Goal: Browse casually: Explore the website without a specific task or goal

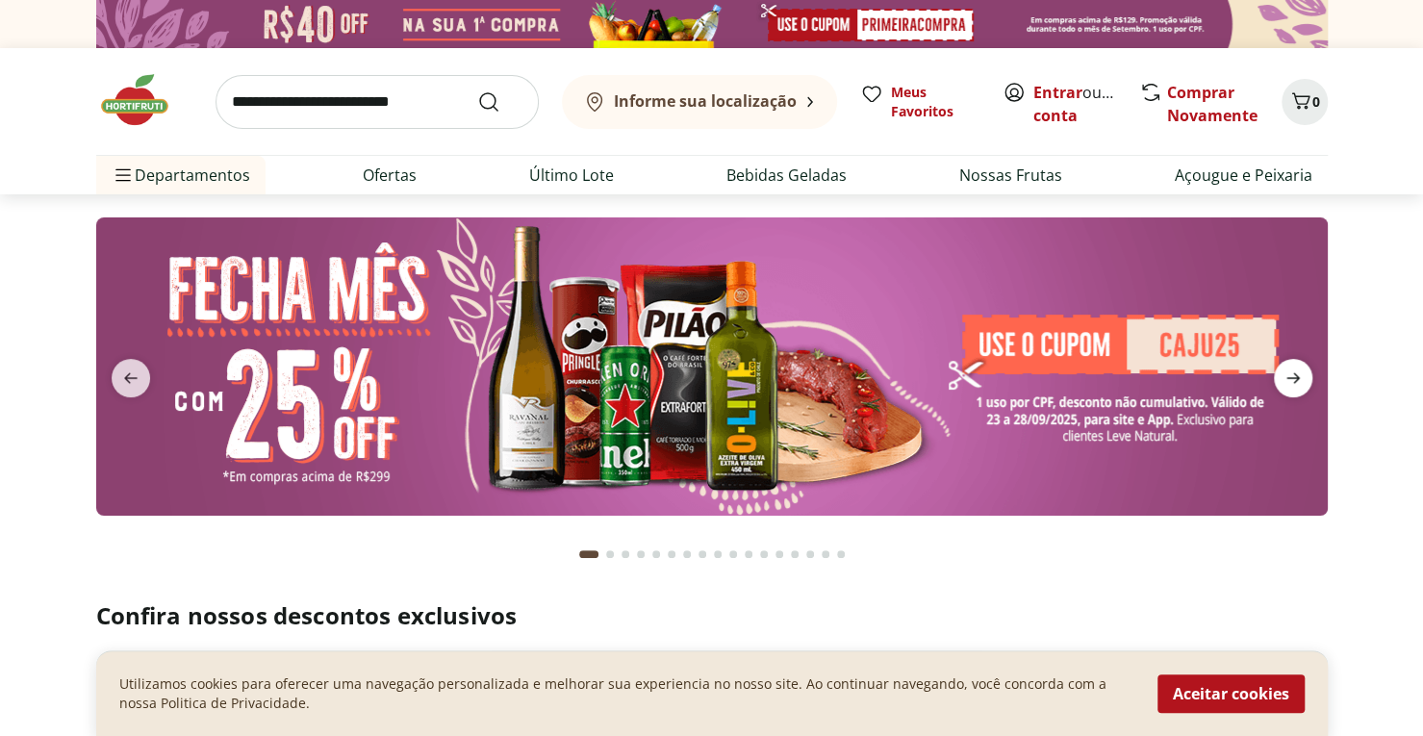
click at [1289, 384] on icon "next" at bounding box center [1292, 377] width 23 height 23
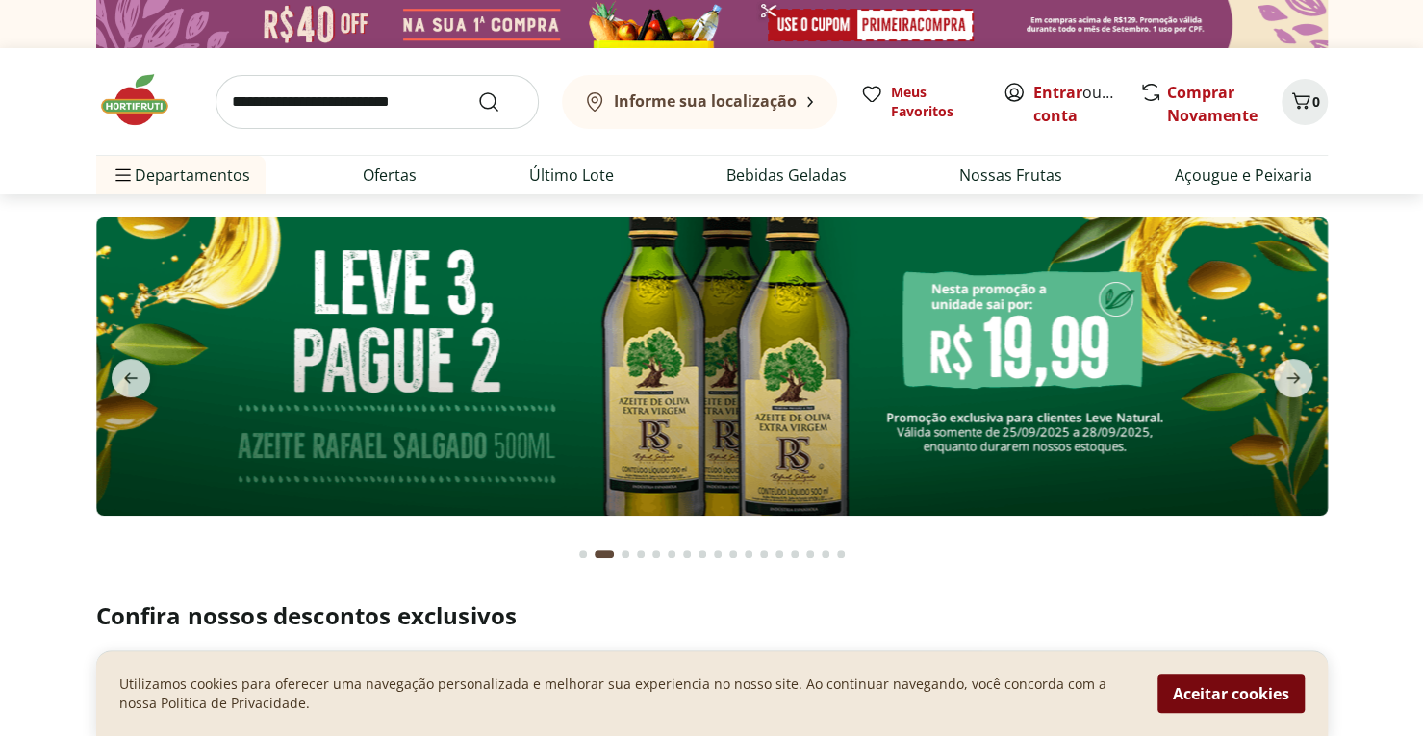
drag, startPoint x: 1245, startPoint y: 705, endPoint x: 1236, endPoint y: 691, distance: 16.8
click at [1244, 705] on button "Aceitar cookies" at bounding box center [1230, 693] width 147 height 38
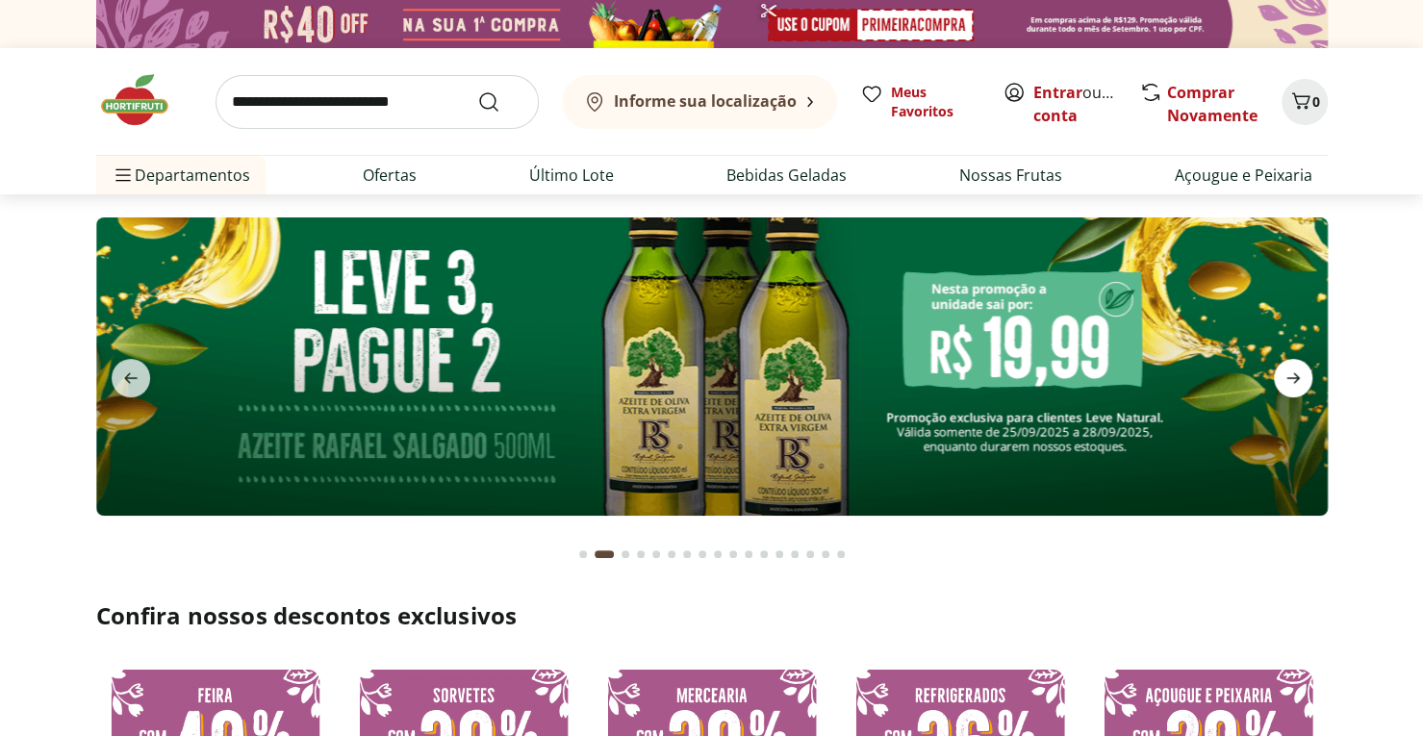
click at [1300, 369] on icon "next" at bounding box center [1292, 377] width 23 height 23
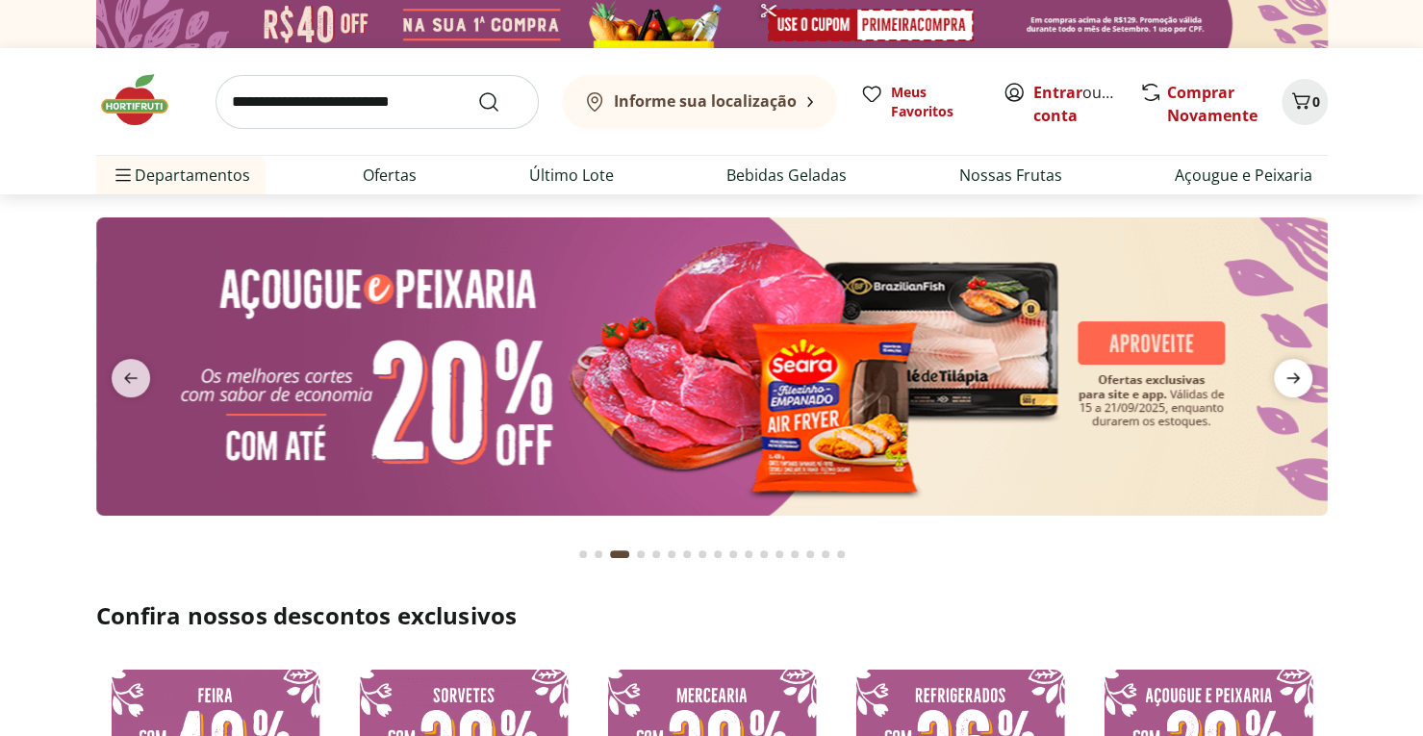
click at [1300, 369] on icon "next" at bounding box center [1292, 377] width 23 height 23
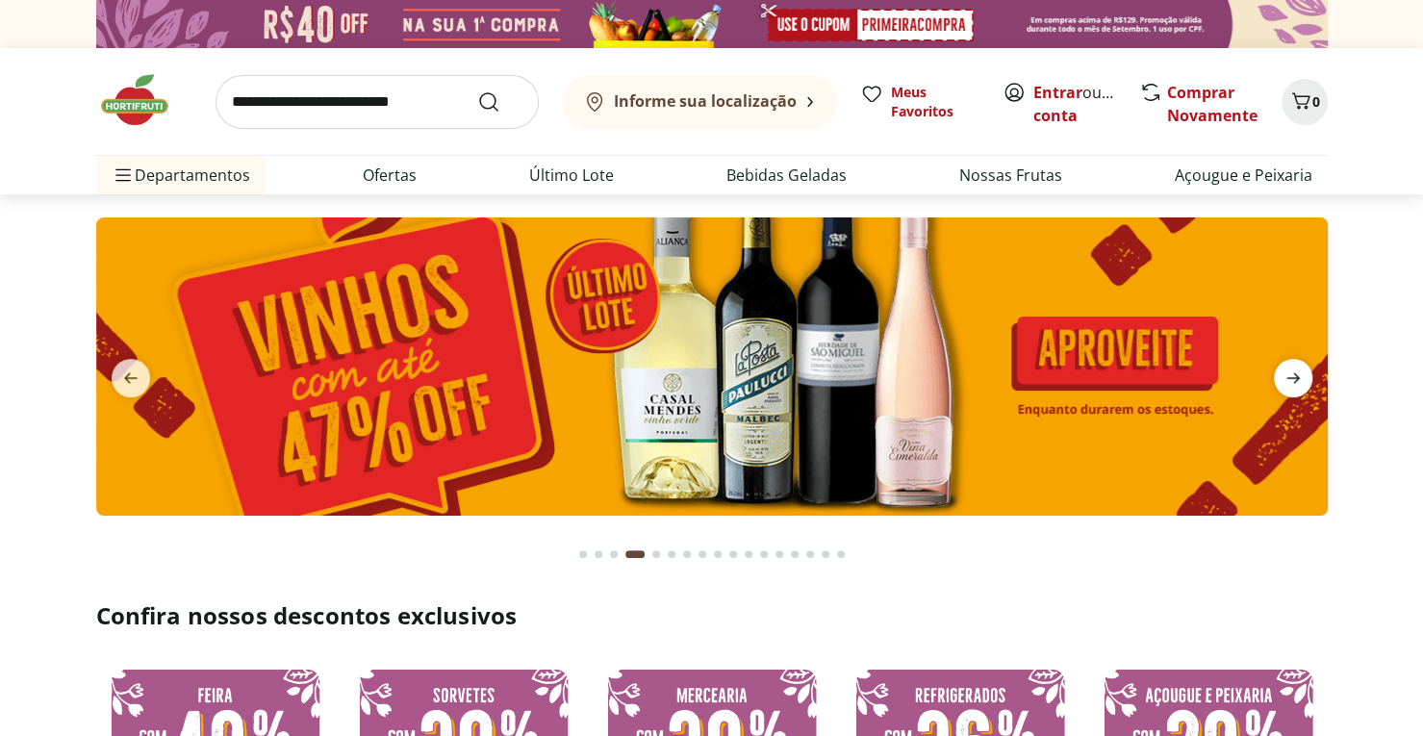
click at [1300, 369] on icon "next" at bounding box center [1292, 377] width 23 height 23
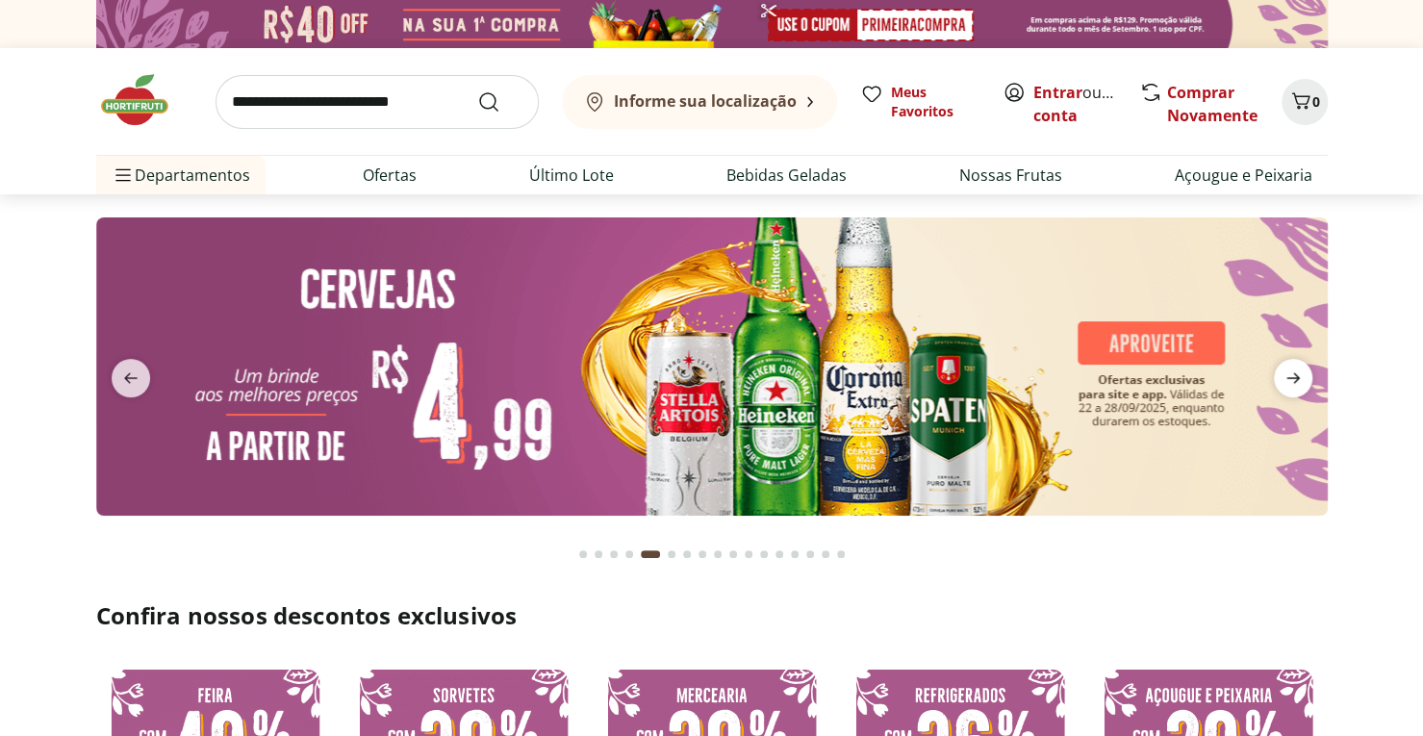
click at [1300, 369] on icon "next" at bounding box center [1292, 377] width 23 height 23
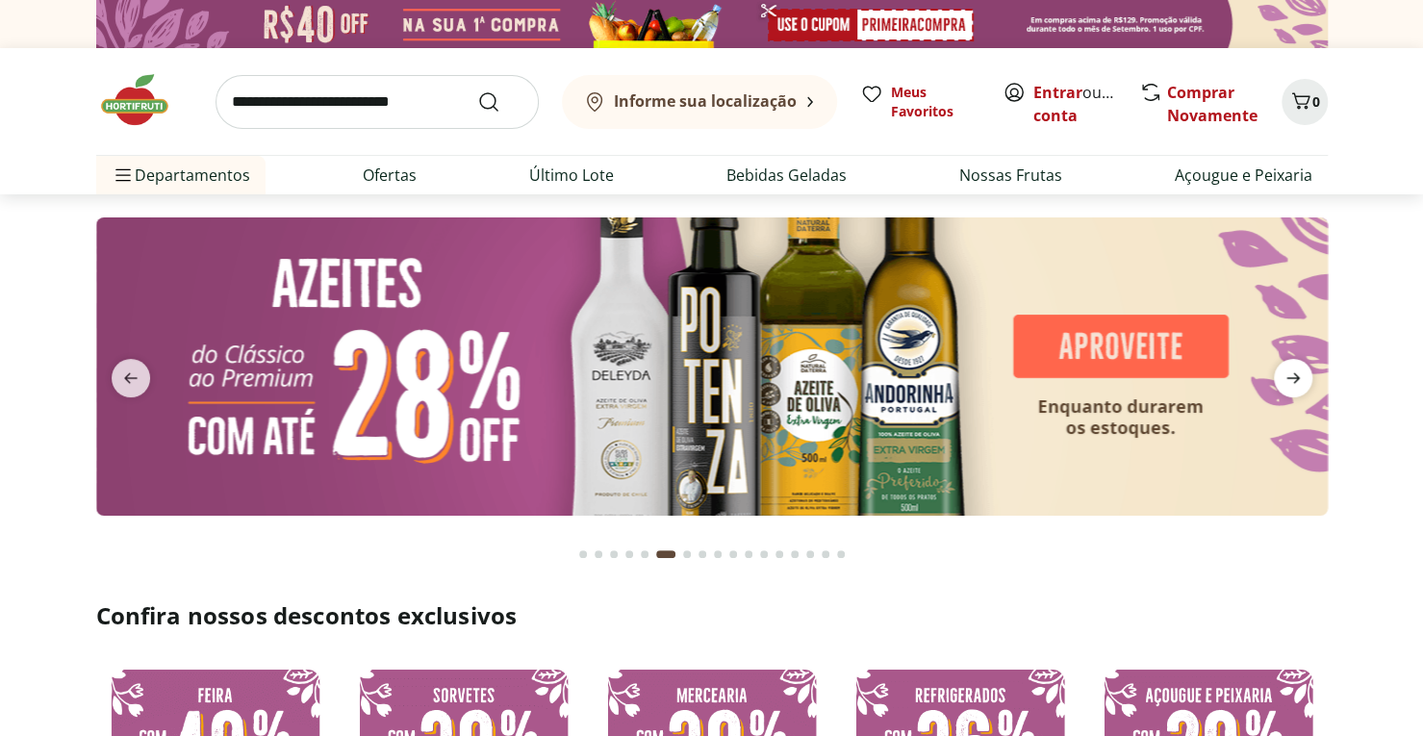
click at [1300, 369] on icon "next" at bounding box center [1292, 377] width 23 height 23
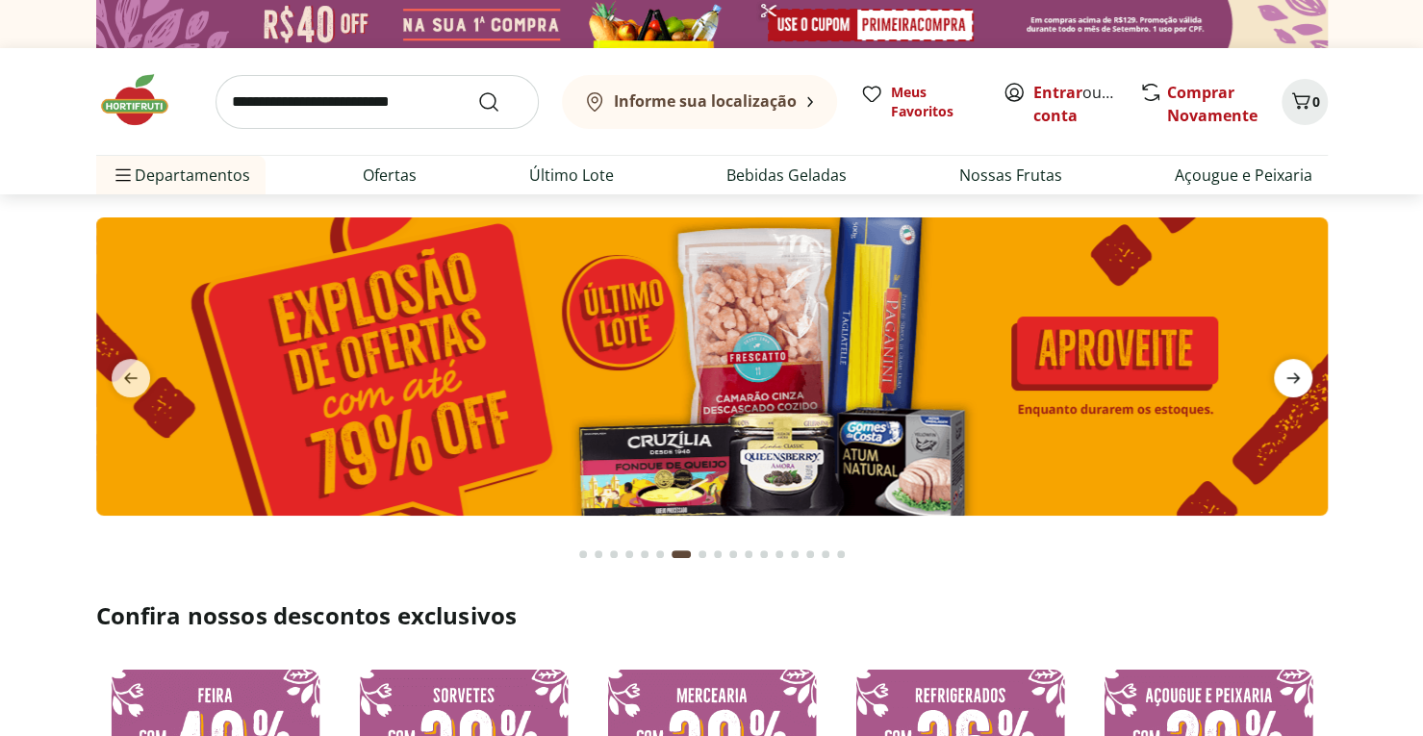
click at [1300, 369] on icon "next" at bounding box center [1292, 377] width 23 height 23
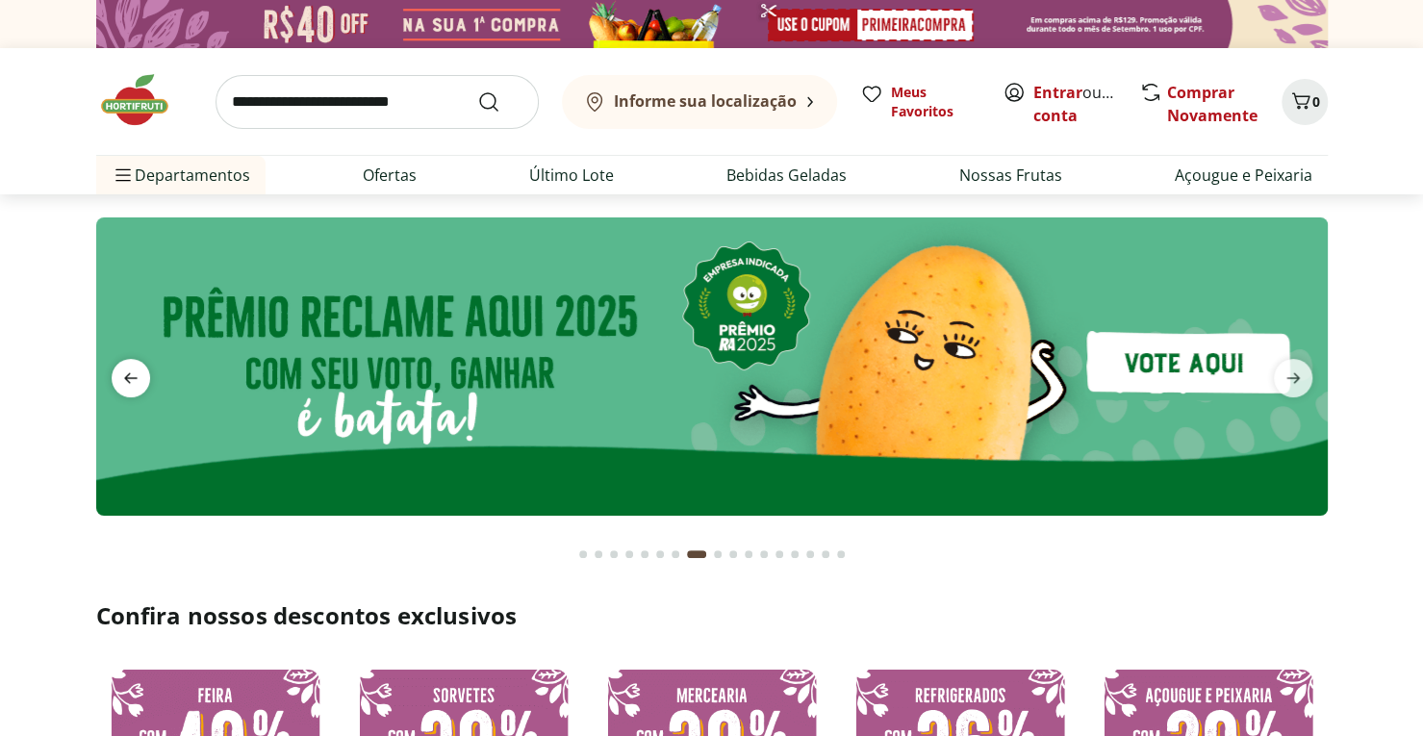
click at [125, 372] on icon "previous" at bounding box center [130, 377] width 23 height 23
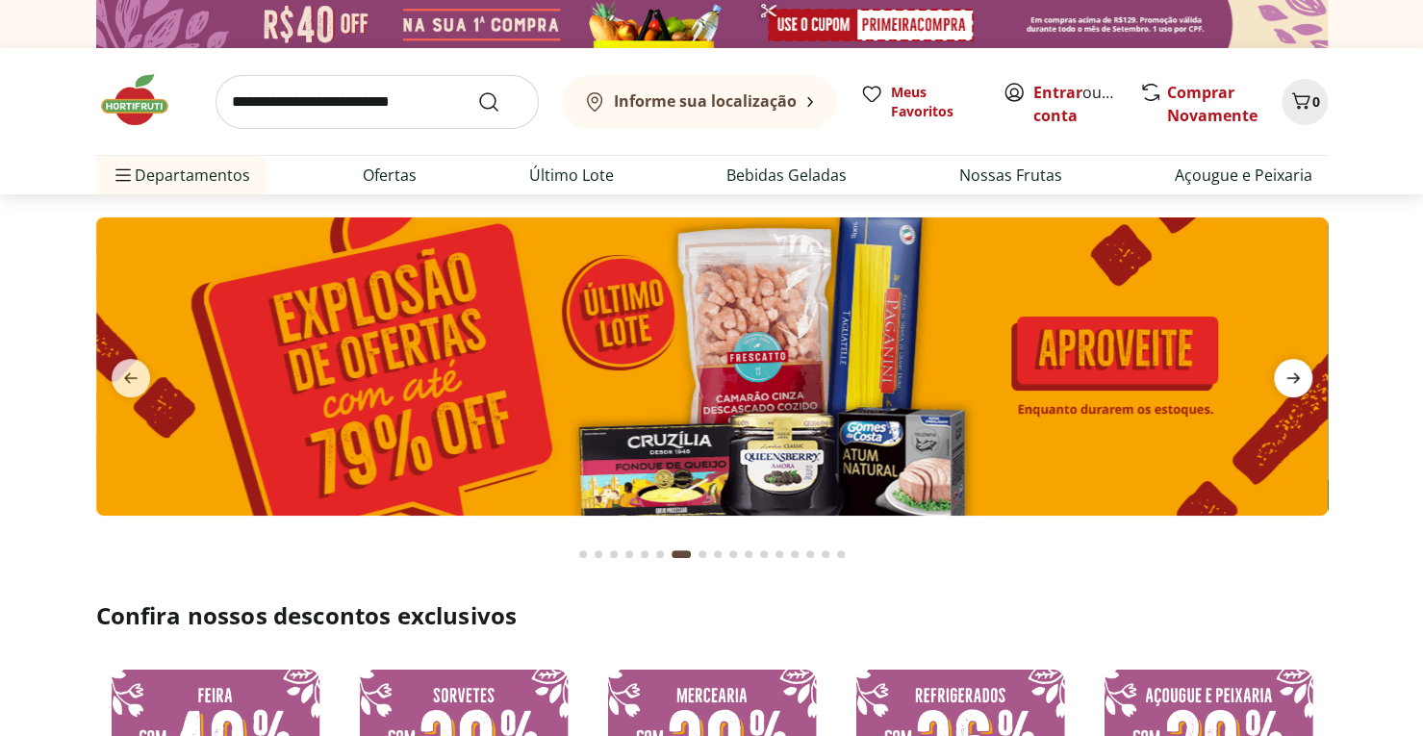
click at [1309, 383] on span "next" at bounding box center [1292, 378] width 38 height 38
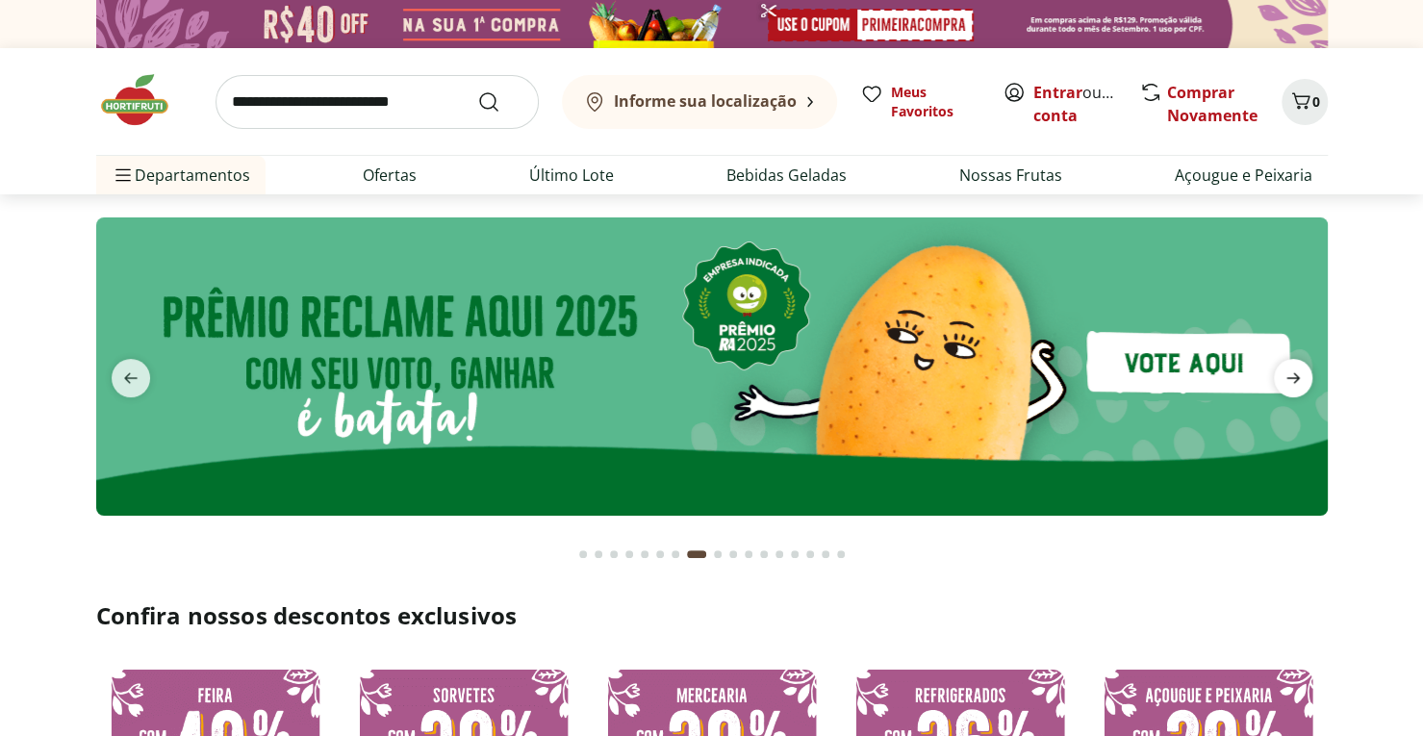
click at [1309, 383] on span "next" at bounding box center [1292, 378] width 38 height 38
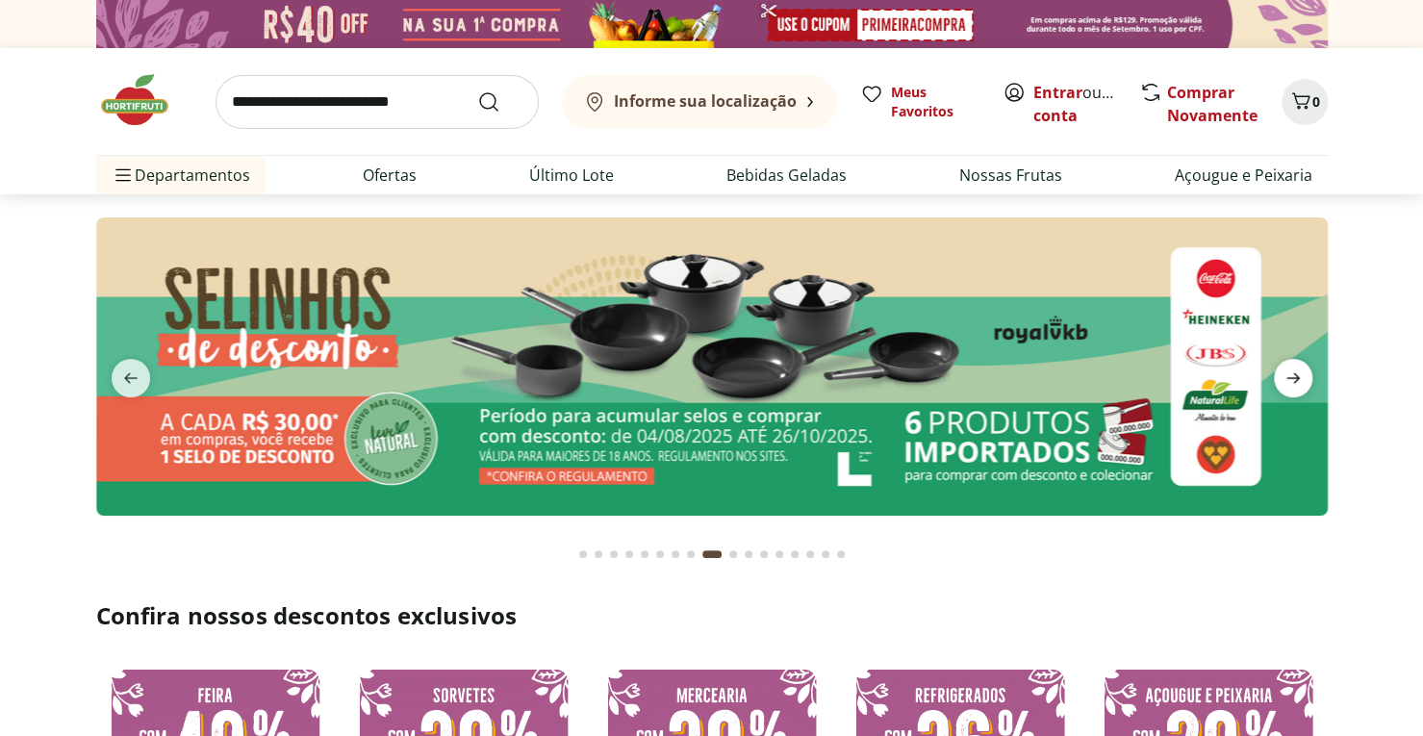
click at [1288, 383] on icon "next" at bounding box center [1292, 377] width 23 height 23
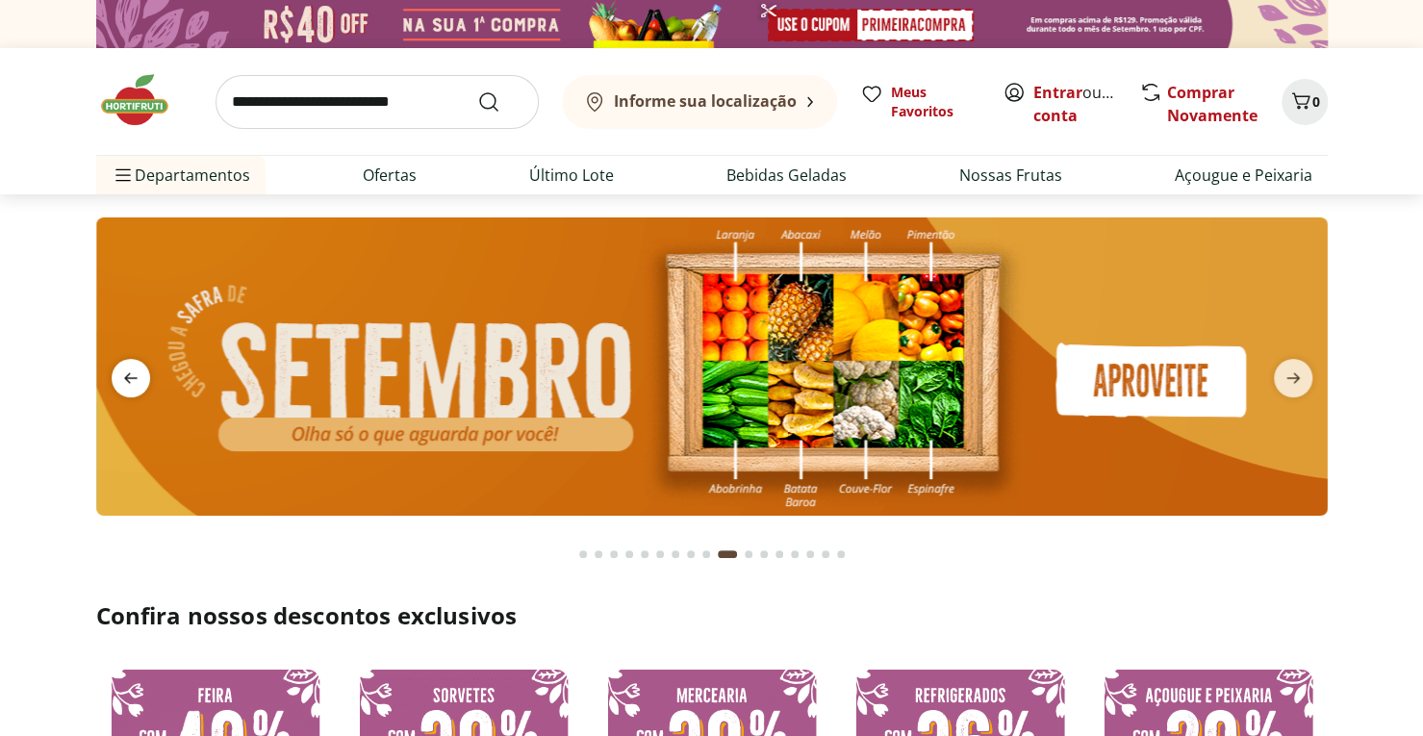
click at [123, 376] on icon "previous" at bounding box center [130, 377] width 23 height 23
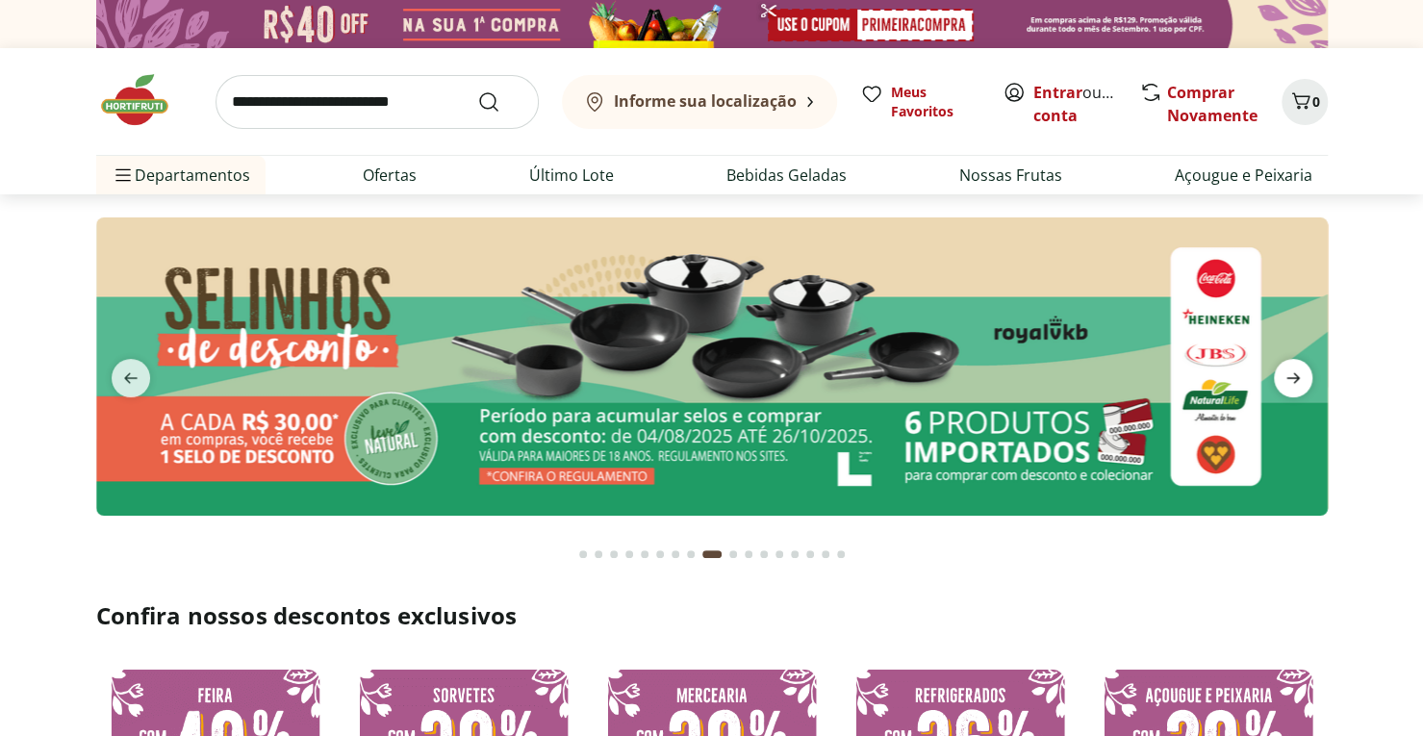
click at [1293, 373] on icon "next" at bounding box center [1292, 378] width 13 height 11
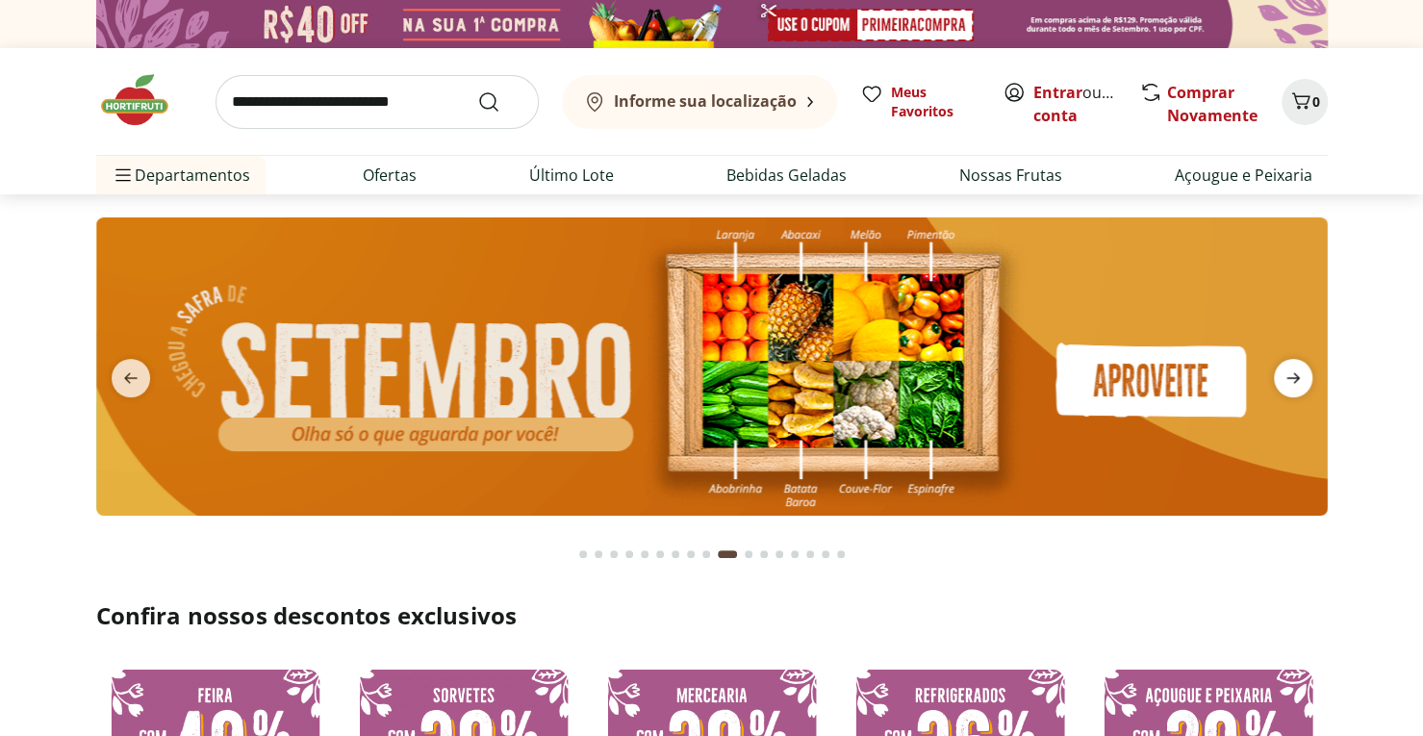
click at [1293, 373] on icon "next" at bounding box center [1292, 378] width 13 height 11
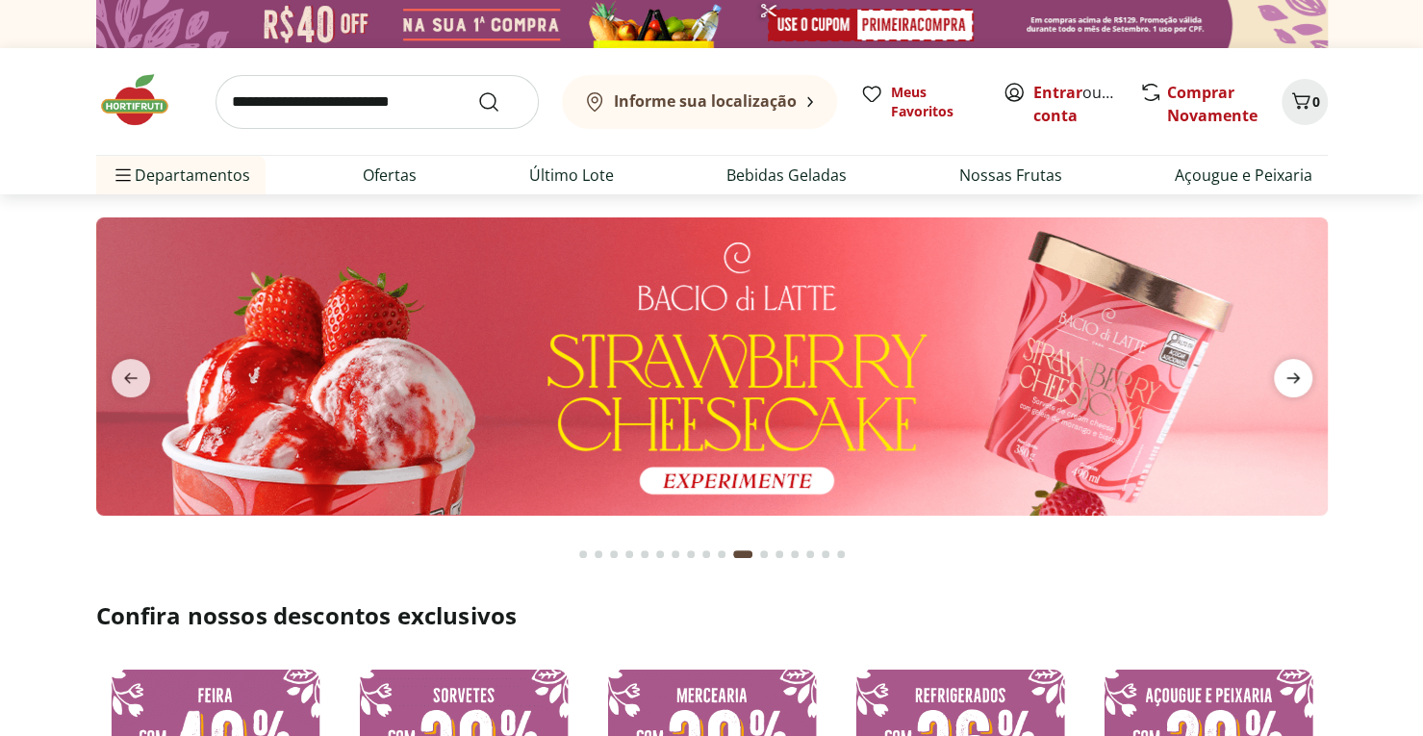
click at [1293, 373] on icon "next" at bounding box center [1292, 378] width 13 height 11
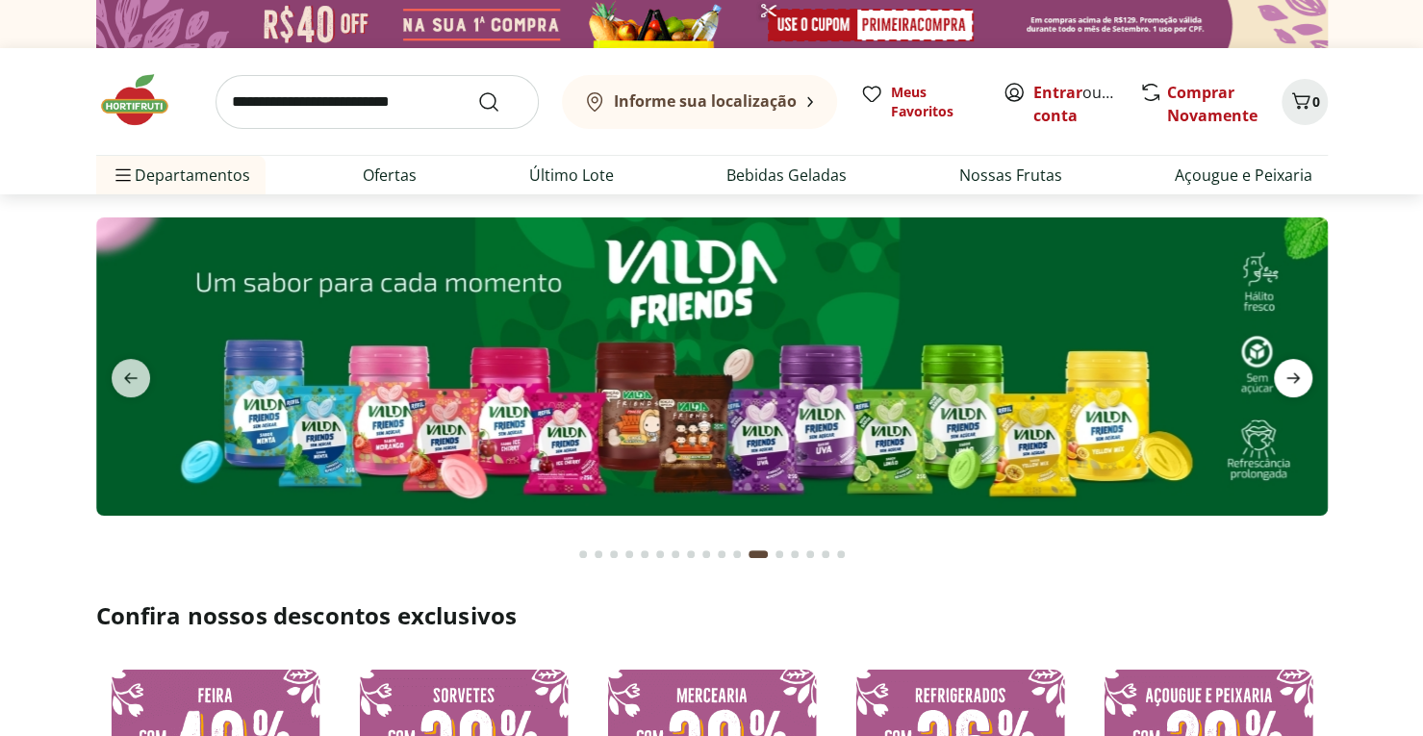
click at [1293, 373] on icon "next" at bounding box center [1292, 378] width 13 height 11
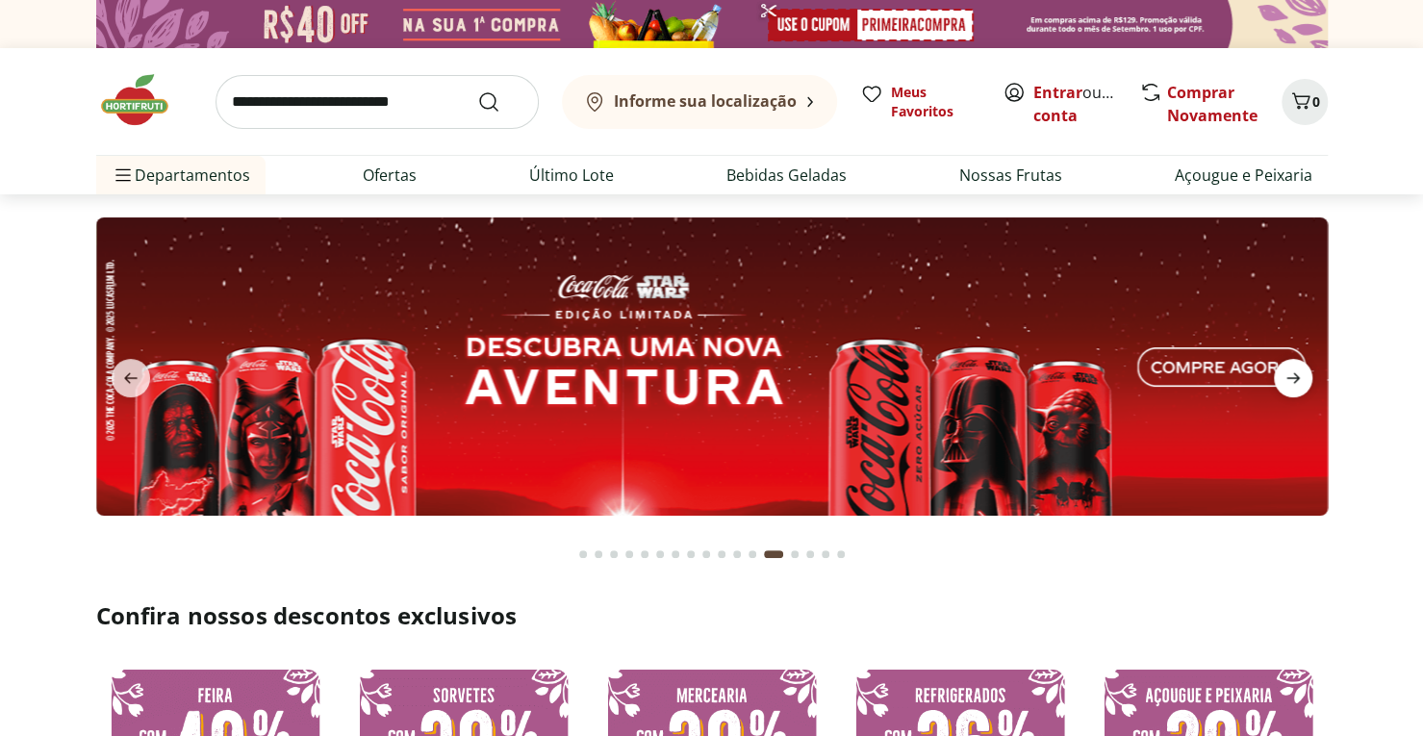
click at [1293, 373] on icon "next" at bounding box center [1292, 378] width 13 height 11
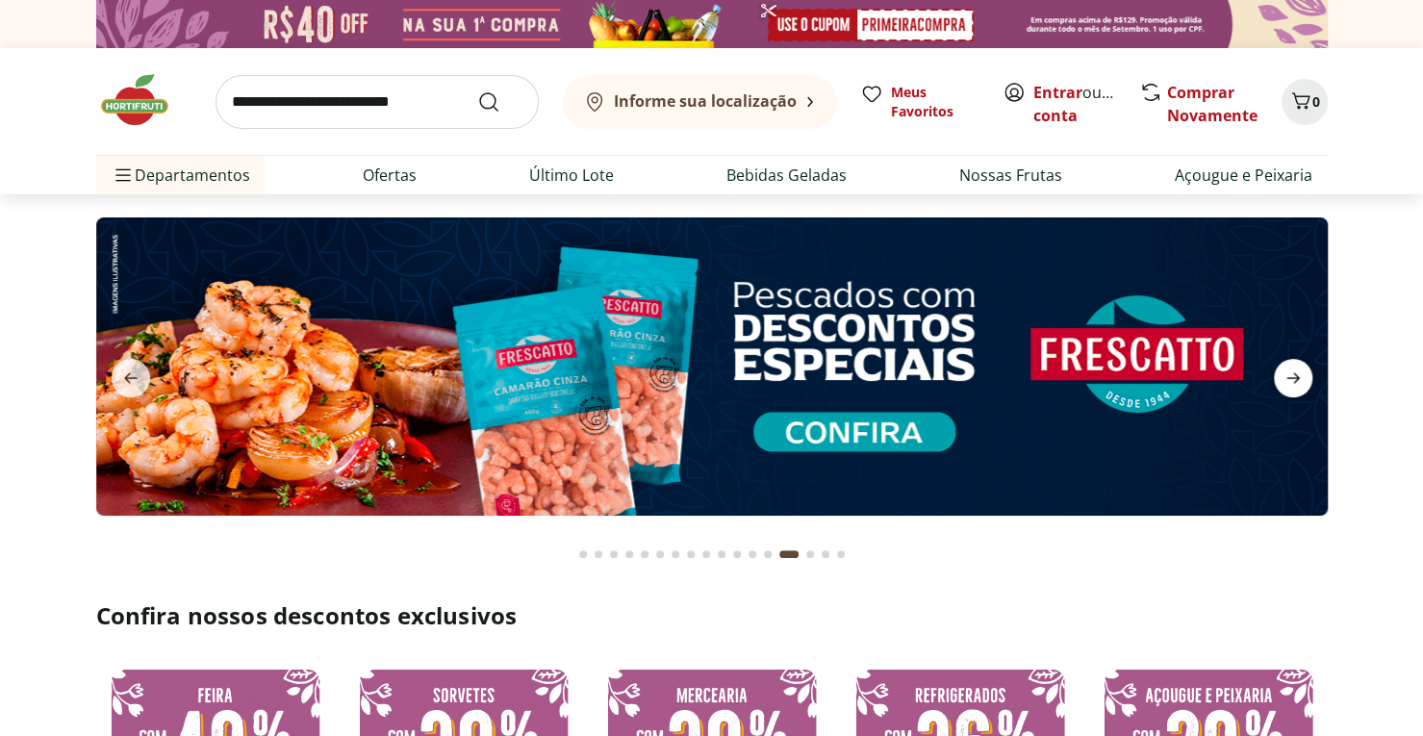
click at [1293, 373] on icon "next" at bounding box center [1292, 378] width 13 height 11
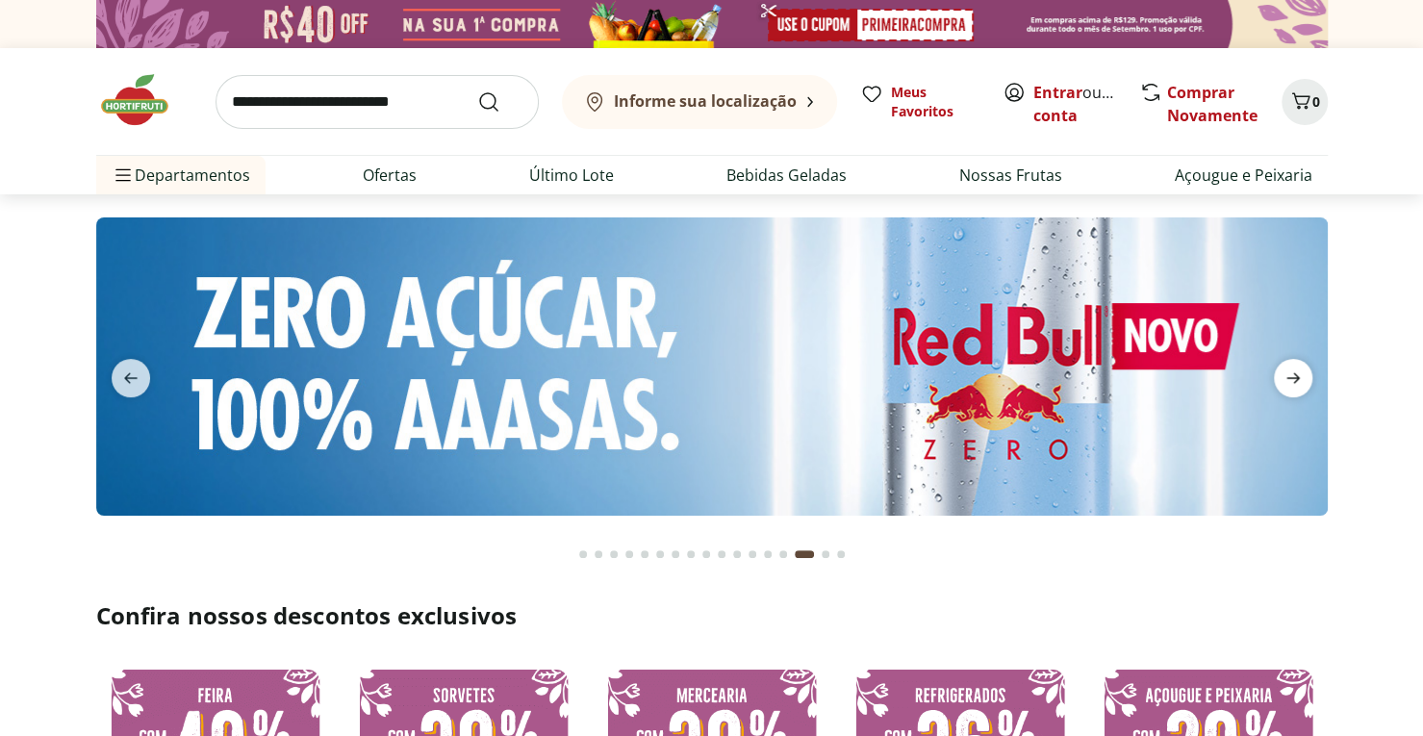
click at [1293, 373] on icon "next" at bounding box center [1292, 378] width 13 height 11
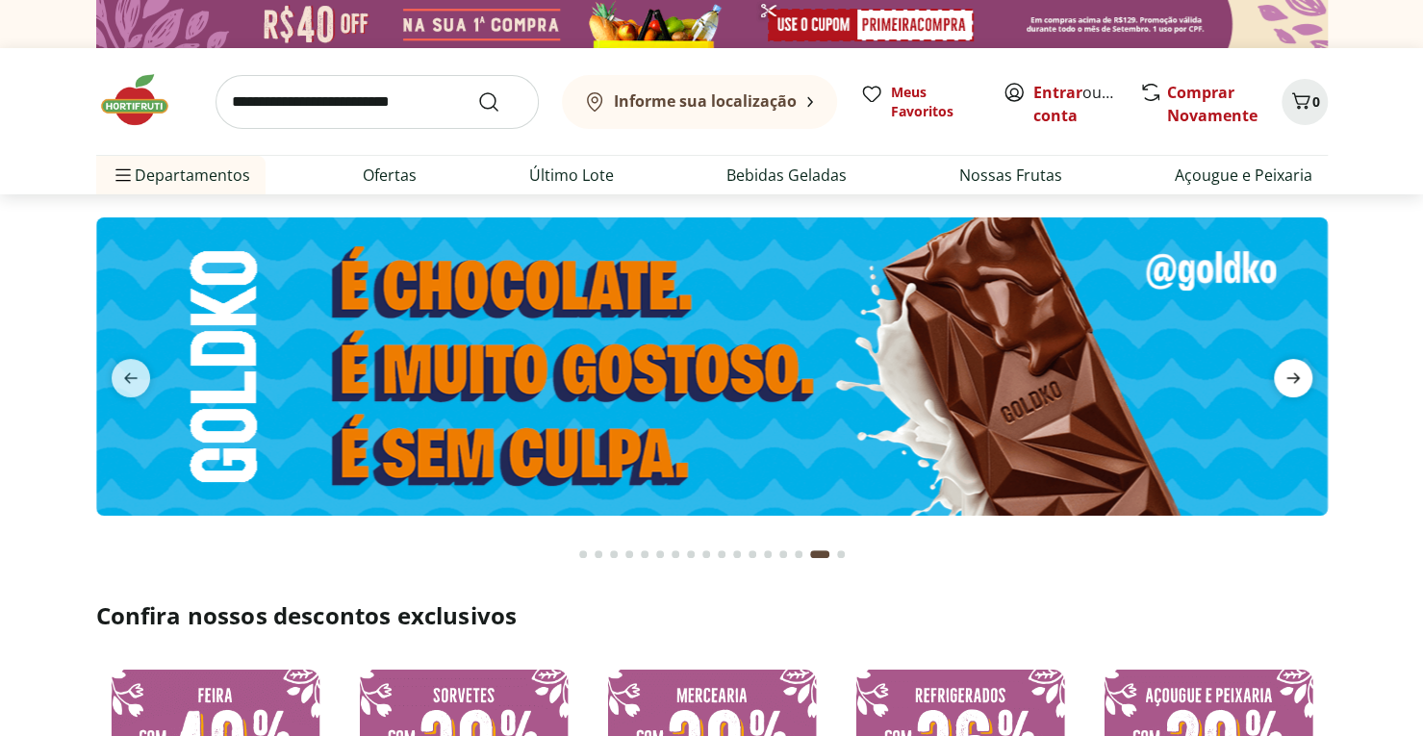
click at [1293, 373] on icon "next" at bounding box center [1292, 378] width 13 height 11
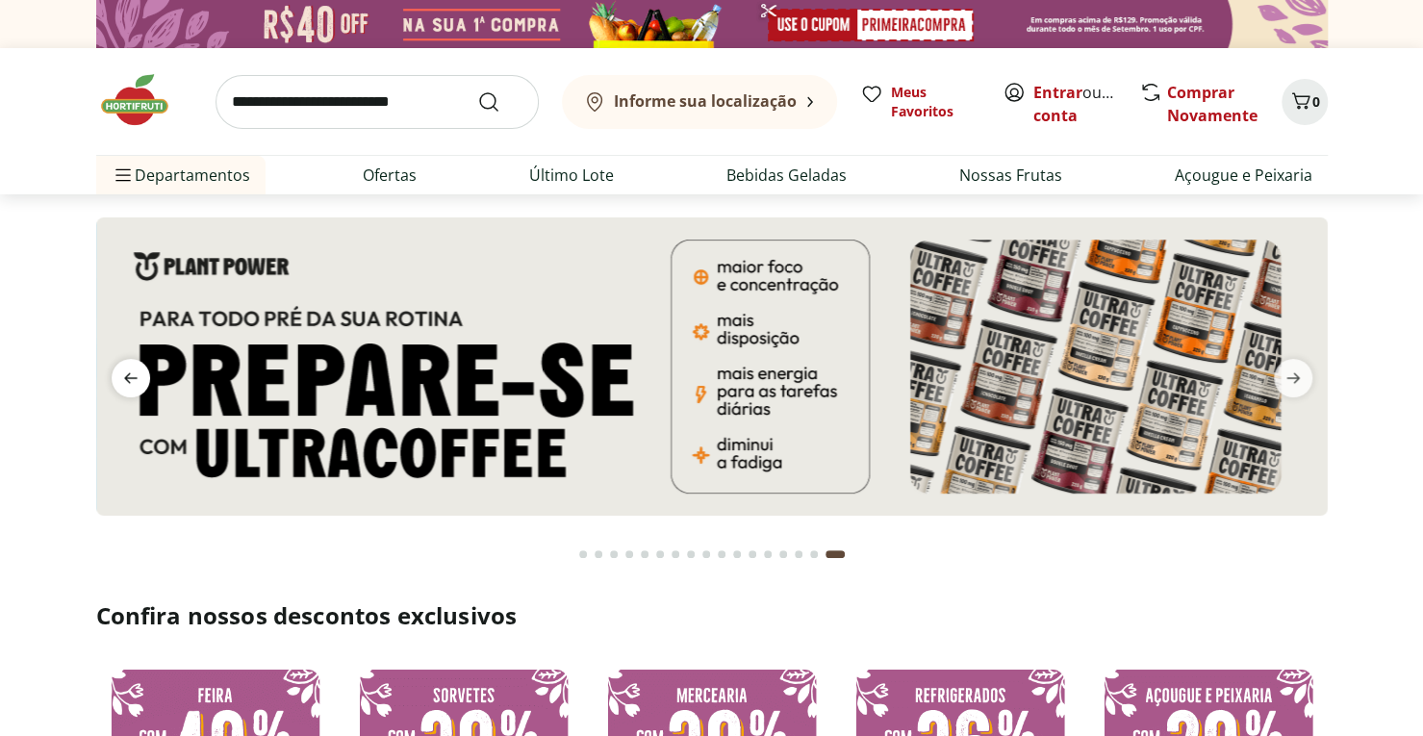
click at [143, 376] on span "previous" at bounding box center [131, 378] width 38 height 38
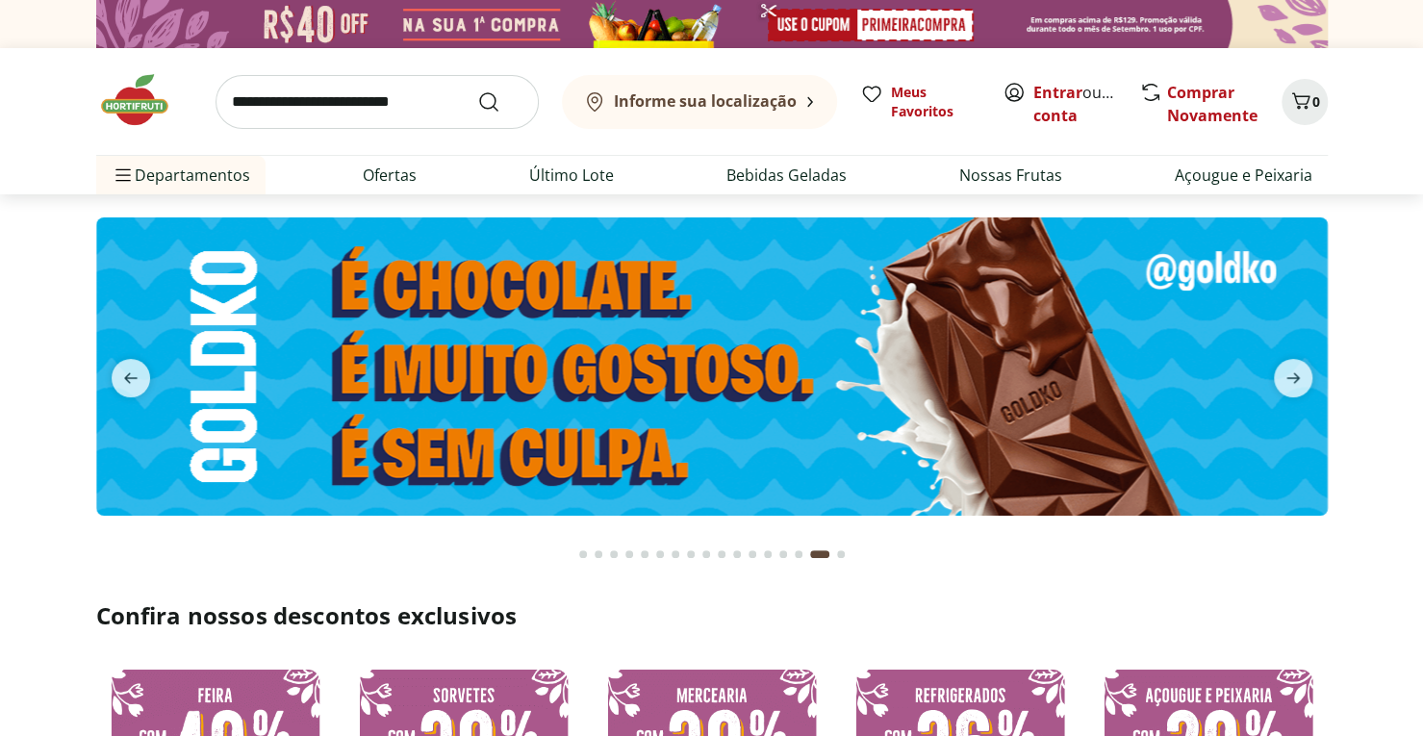
click at [1312, 385] on button "next" at bounding box center [1292, 378] width 69 height 38
